Goal: Check status

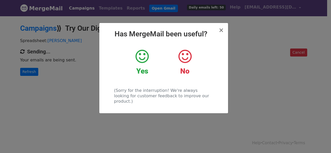
click at [63, 76] on div "× Has MergeMail been useful? Yes No (Sorry for the interruption! We're always l…" at bounding box center [165, 85] width 331 height 138
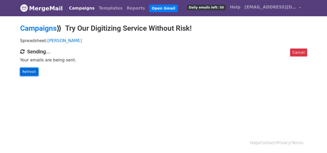
click at [33, 73] on link "Refresh" at bounding box center [29, 72] width 18 height 8
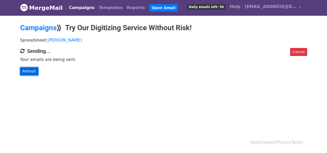
click at [30, 67] on link "Refresh" at bounding box center [29, 71] width 18 height 8
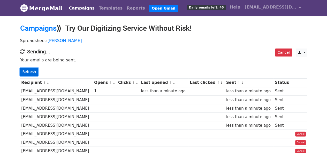
click at [28, 71] on link "Refresh" at bounding box center [29, 72] width 18 height 8
